Goal: Manage account settings

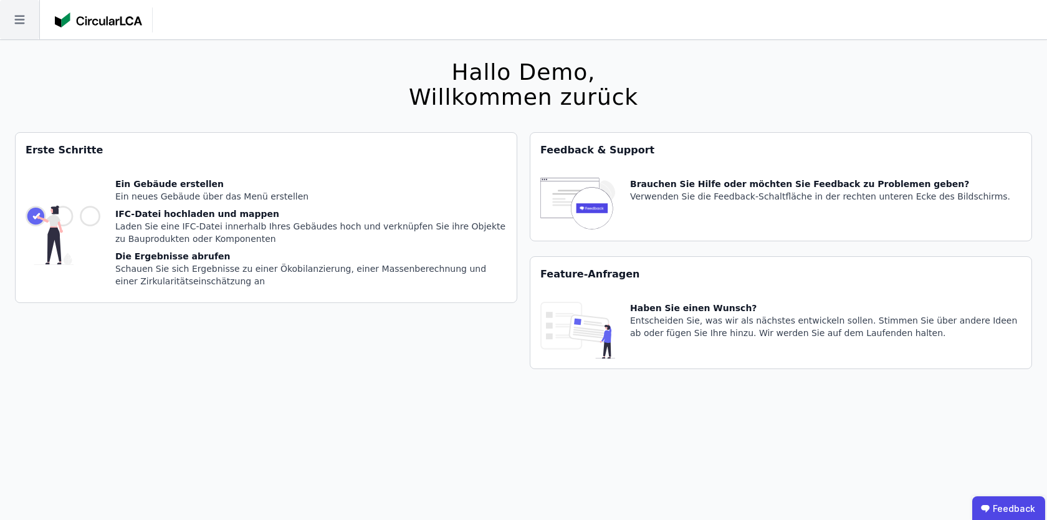
click at [16, 8] on icon at bounding box center [19, 19] width 39 height 39
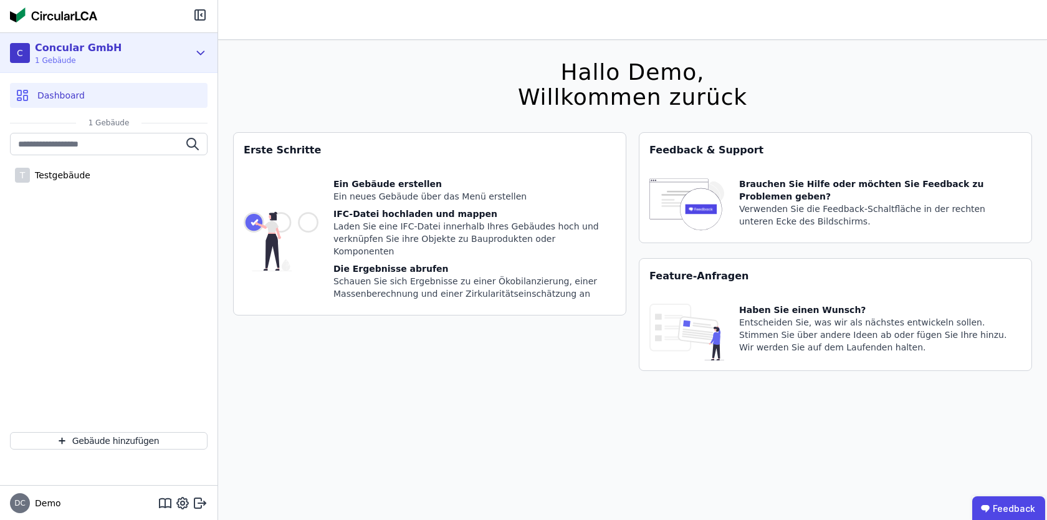
click at [206, 44] on div "C Concular GmbH 1 Gebäude" at bounding box center [109, 53] width 218 height 40
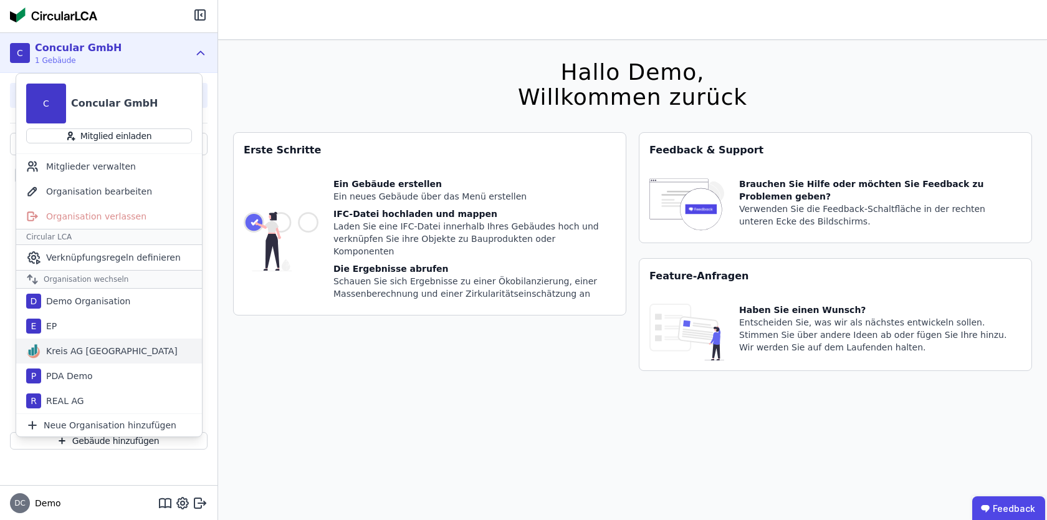
click at [118, 354] on div "Kreis AG [GEOGRAPHIC_DATA]" at bounding box center [109, 351] width 137 height 12
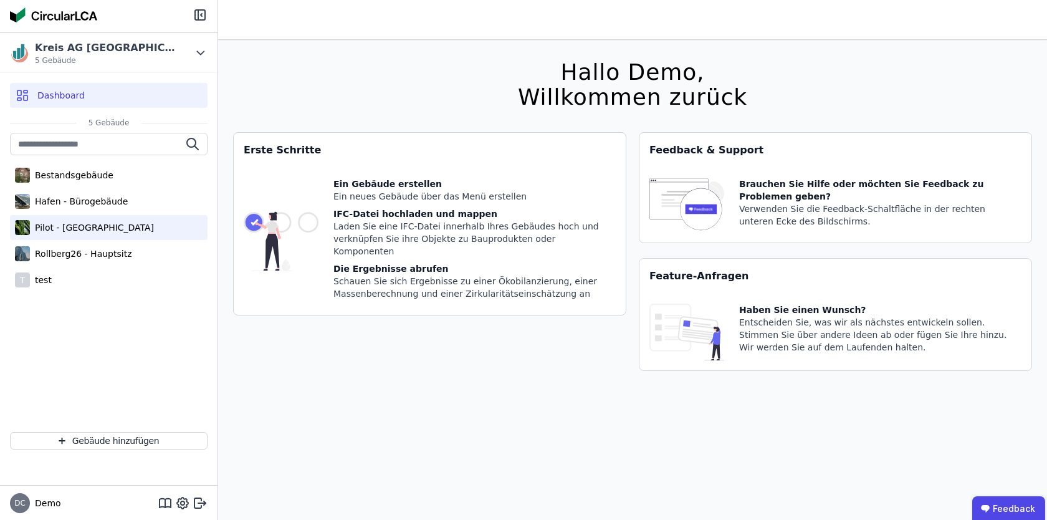
click at [73, 221] on div "Pilot - [GEOGRAPHIC_DATA]" at bounding box center [92, 227] width 124 height 12
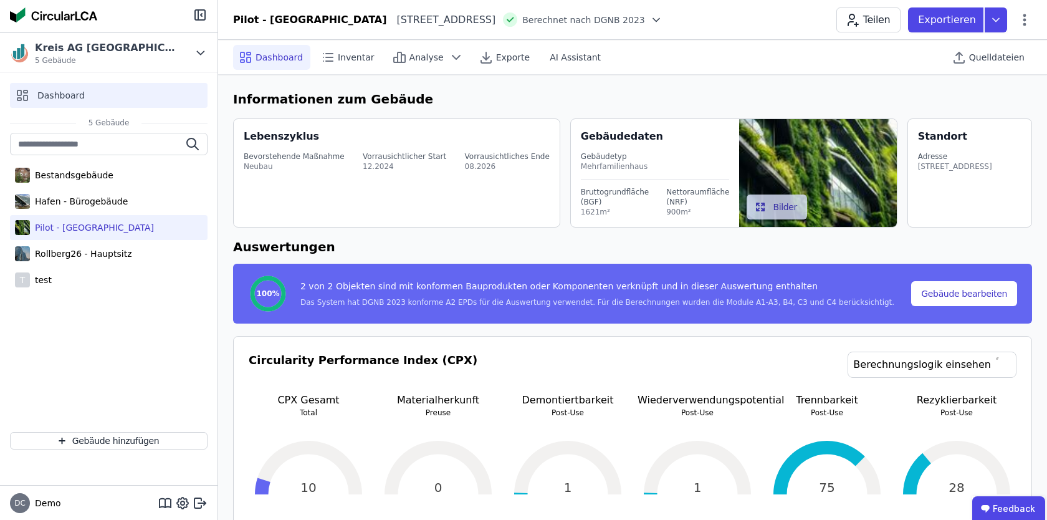
click at [120, 97] on div "Dashboard" at bounding box center [109, 95] width 198 height 25
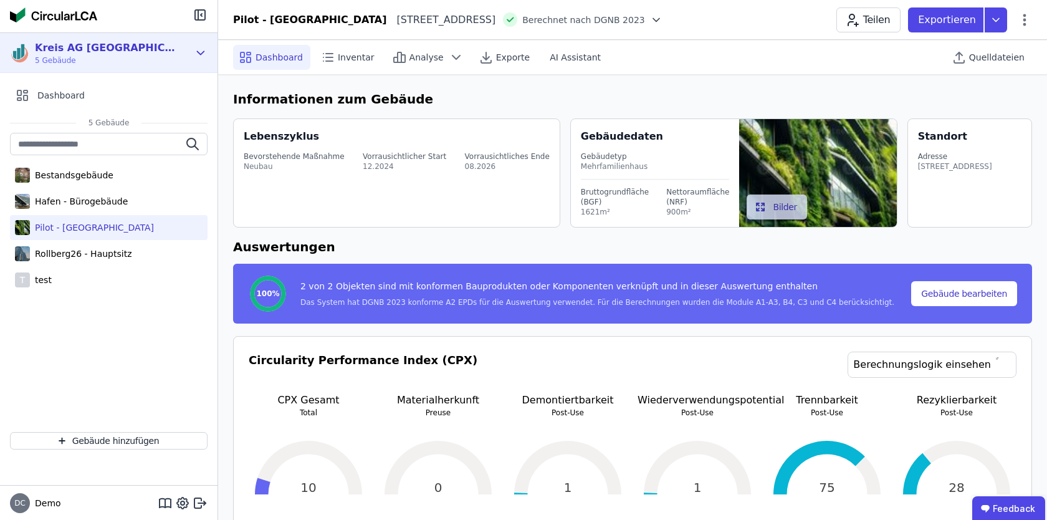
click at [198, 54] on icon at bounding box center [201, 53] width 14 height 15
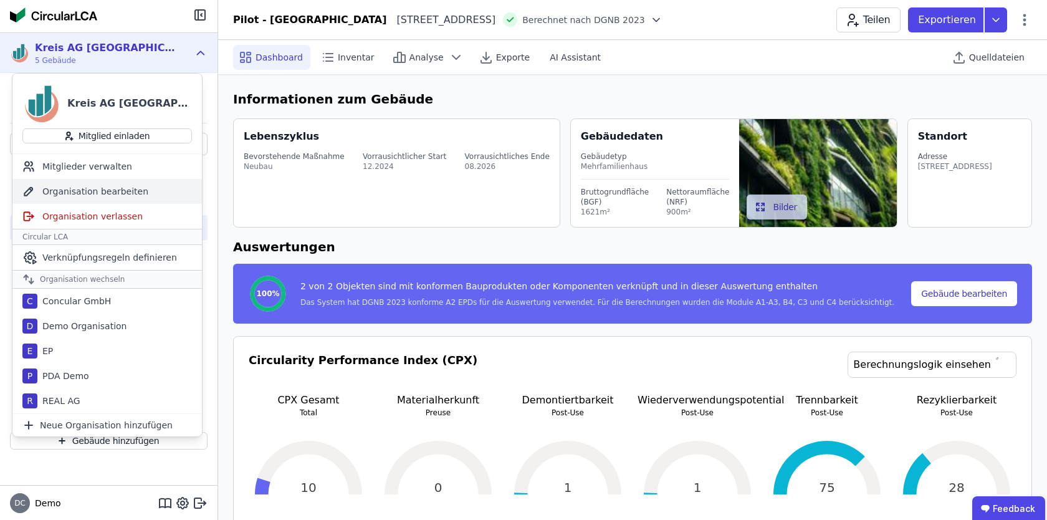
click at [113, 188] on div "Organisation bearbeiten" at bounding box center [106, 191] width 189 height 25
select select "**********"
click at [183, 509] on icon at bounding box center [182, 503] width 15 height 15
select select "*"
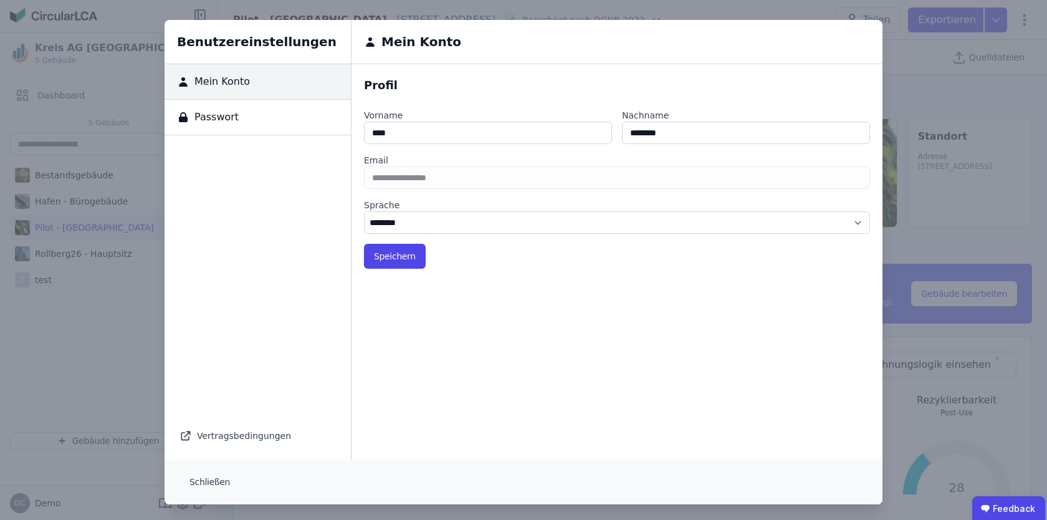
scroll to position [4, 0]
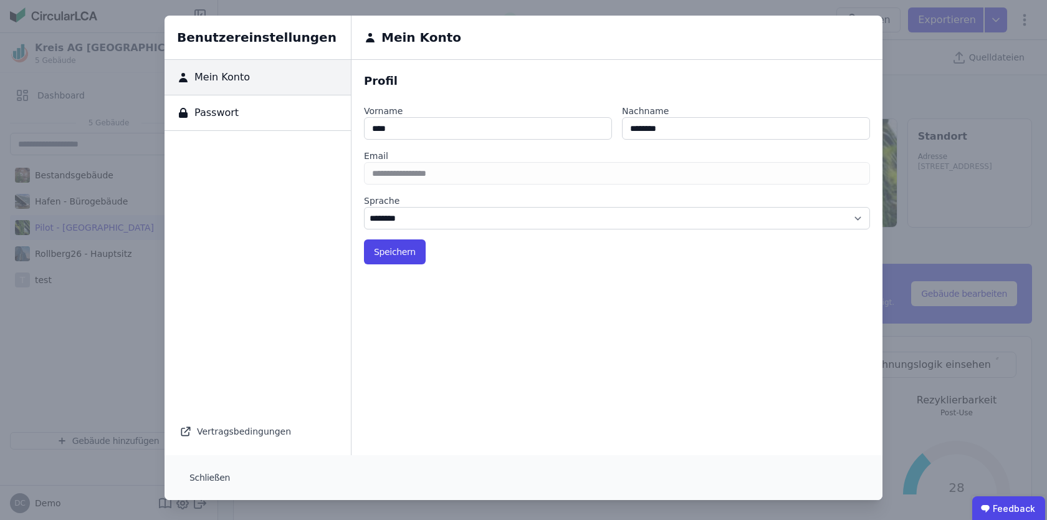
click at [75, 412] on div "Benutzereinstellungen Mein Konto Passwort Vertragsbedingungen Mein Konto Profil…" at bounding box center [523, 258] width 1047 height 524
click at [208, 474] on button "Schließen" at bounding box center [210, 477] width 60 height 25
